Goal: Task Accomplishment & Management: Manage account settings

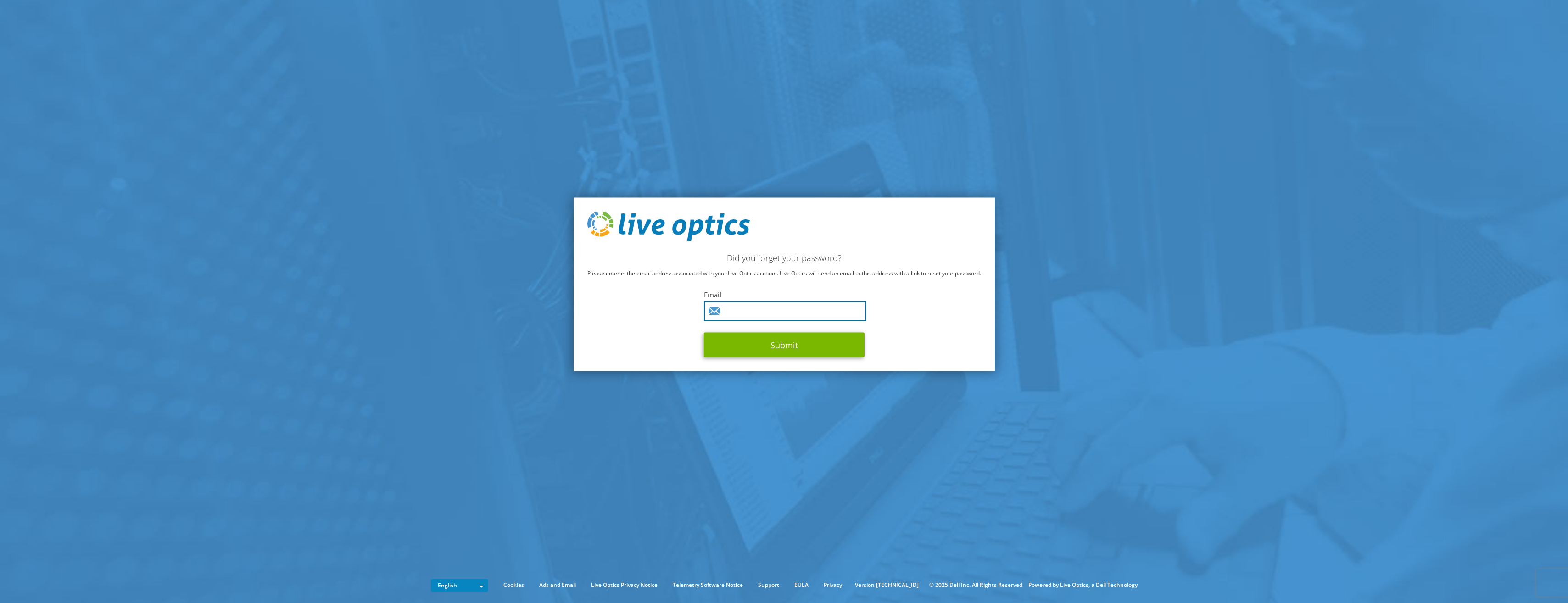
click at [739, 312] on input "text" at bounding box center [785, 311] width 163 height 20
type input "lesliekayatoe@royalfloraholland.com"
click at [794, 346] on button "Submit" at bounding box center [784, 345] width 161 height 25
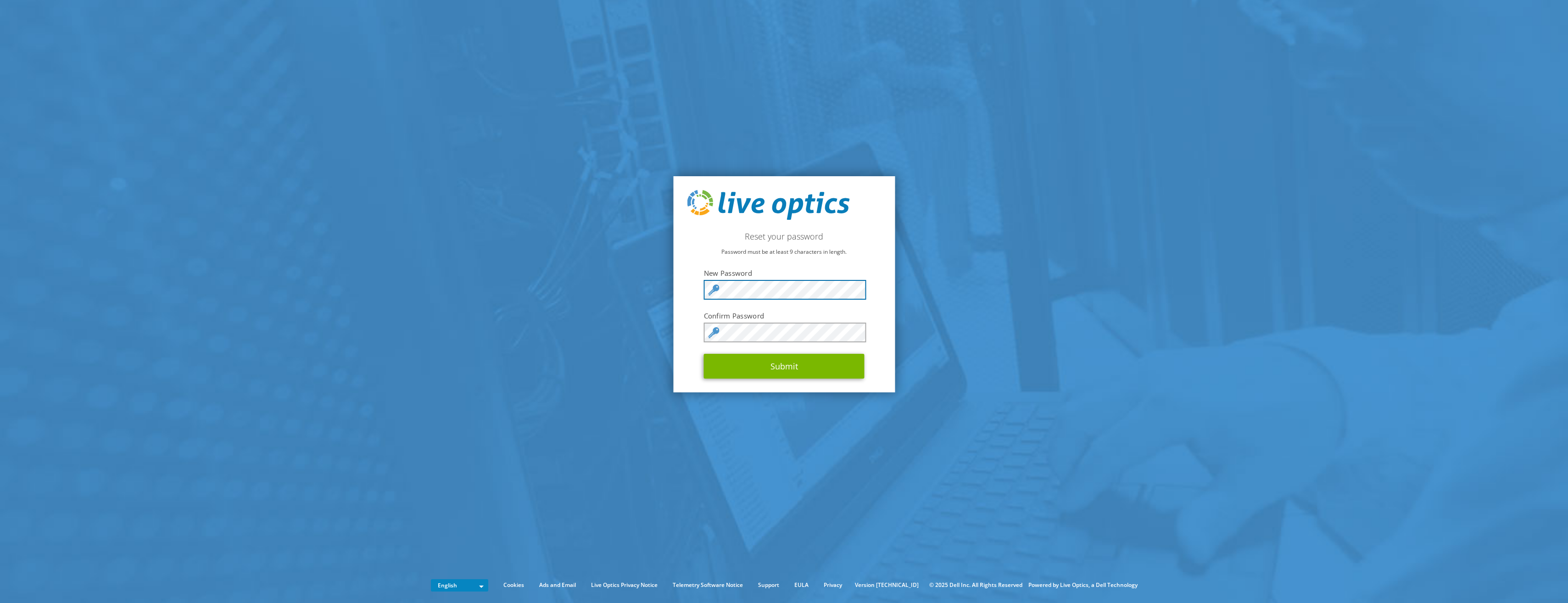
click at [0, 568] on com-1password-button at bounding box center [0, 568] width 0 height 0
click at [915, 323] on section "Reset your password Password must be at least 9 characters in length. New Passw…" at bounding box center [784, 284] width 1568 height 568
click at [662, 328] on section "Reset your password Password must be at least 9 characters in length. New Passw…" at bounding box center [784, 284] width 1568 height 568
click at [892, 380] on div "Reset your password Password must be at least 9 characters in length. New Passw…" at bounding box center [784, 284] width 221 height 216
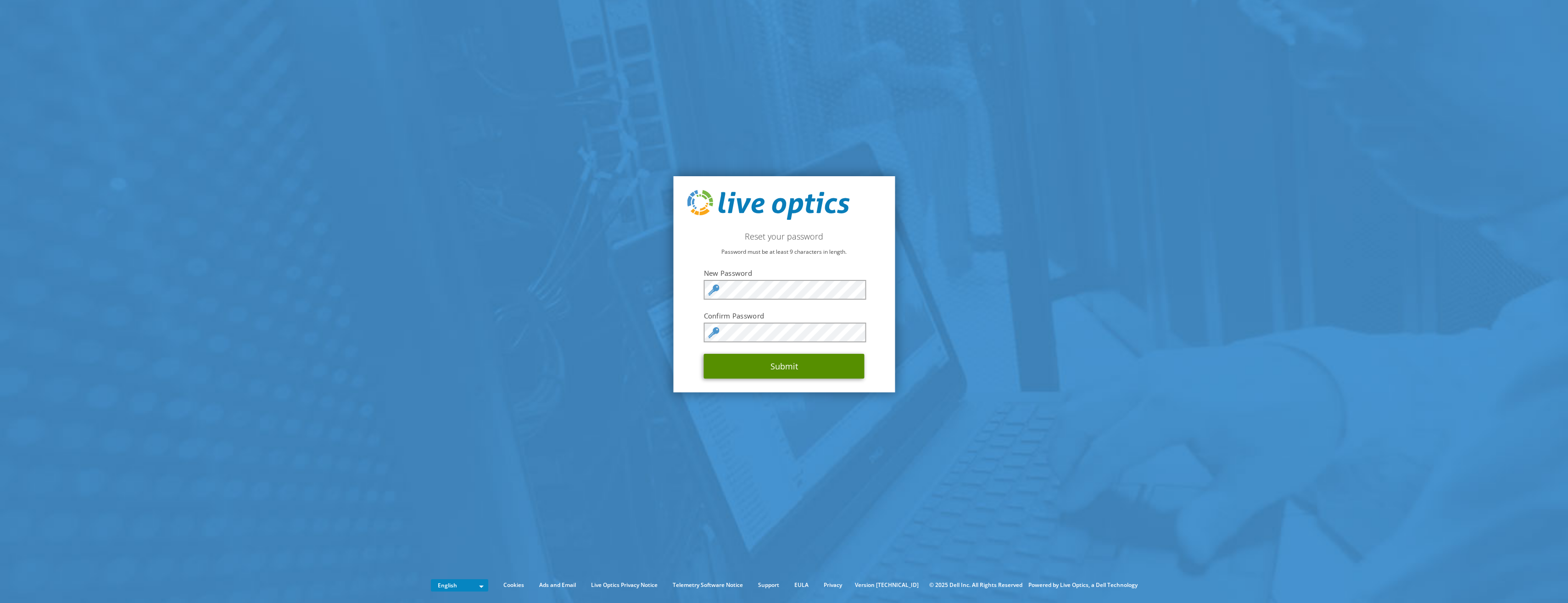
click at [810, 365] on button "Submit" at bounding box center [784, 366] width 161 height 25
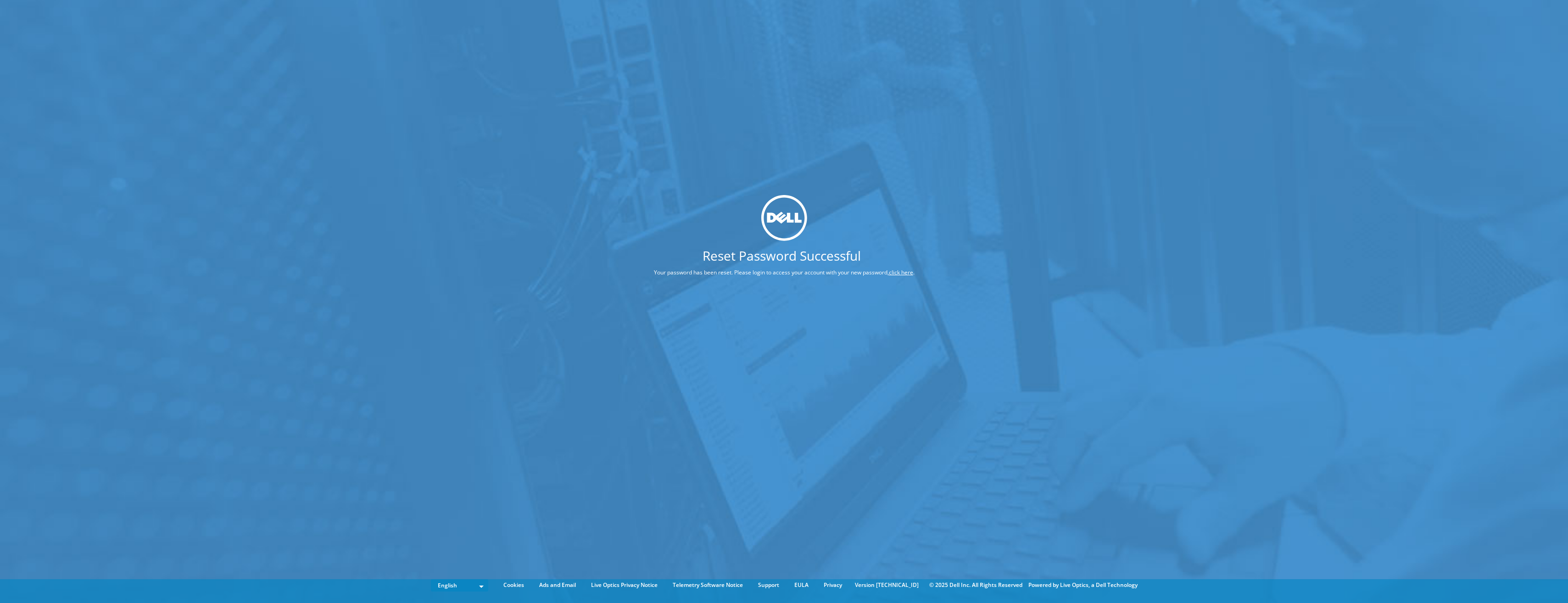
click at [898, 273] on link "click here" at bounding box center [900, 272] width 24 height 8
